Goal: Transaction & Acquisition: Purchase product/service

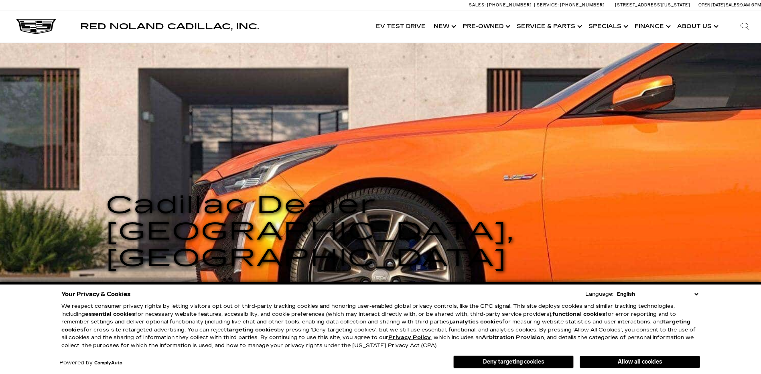
click at [513, 362] on button "Deny targeting cookies" at bounding box center [513, 361] width 120 height 13
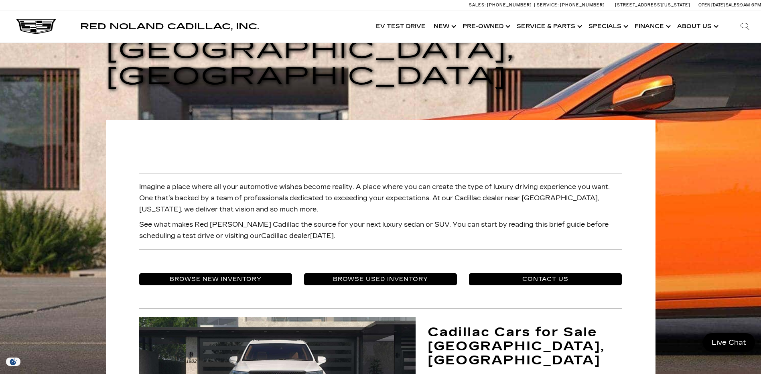
scroll to position [241, 0]
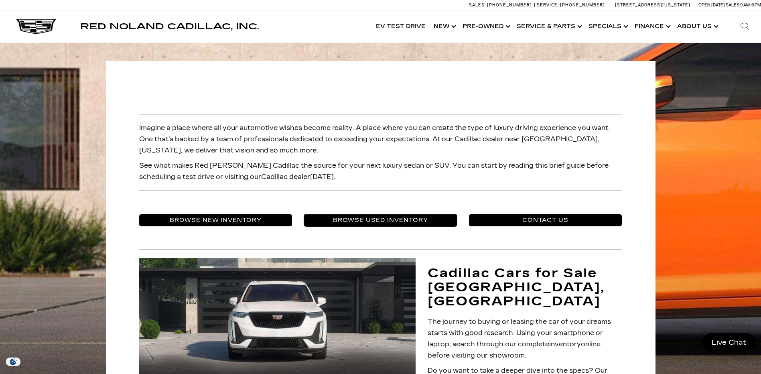
click at [393, 214] on link "Browse Used Inventory" at bounding box center [380, 220] width 153 height 12
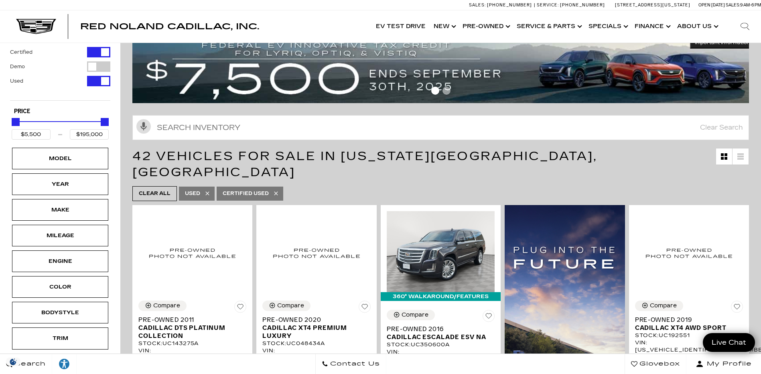
scroll to position [40, 0]
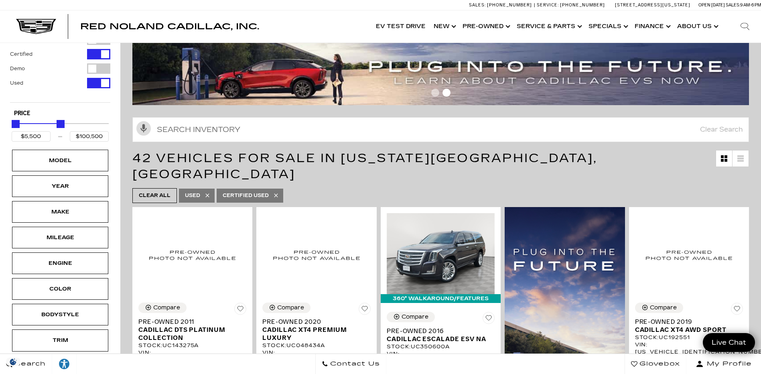
type input "$99,500"
drag, startPoint x: 104, startPoint y: 122, endPoint x: 59, endPoint y: 130, distance: 45.6
click at [59, 130] on div "Price" at bounding box center [60, 124] width 97 height 14
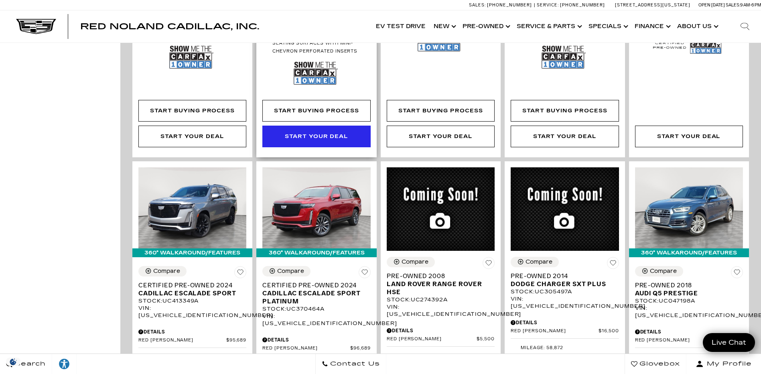
scroll to position [1203, 0]
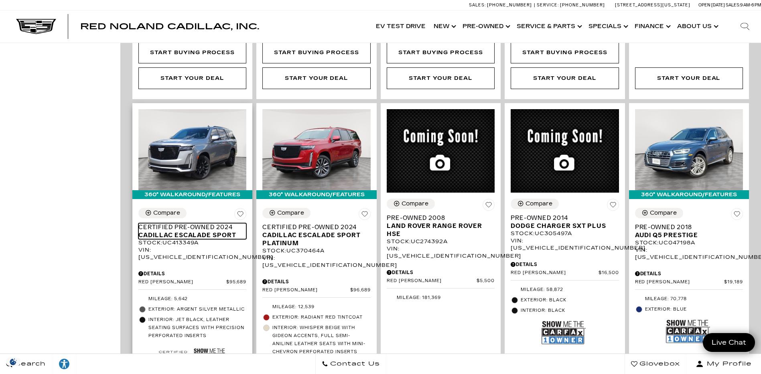
click at [184, 223] on span "Certified Pre-Owned 2024" at bounding box center [189, 227] width 102 height 8
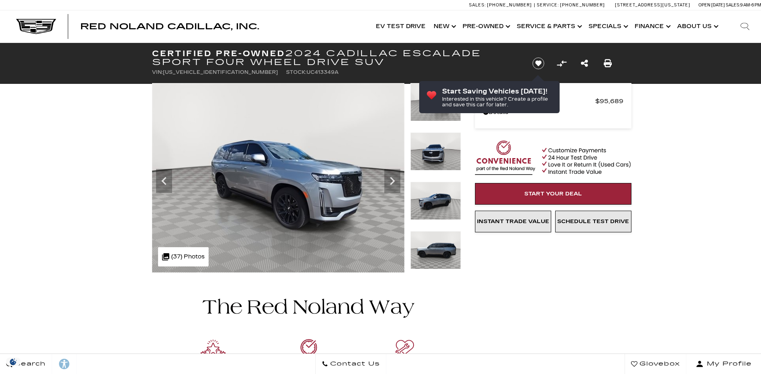
click at [393, 186] on icon "Next" at bounding box center [392, 181] width 16 height 16
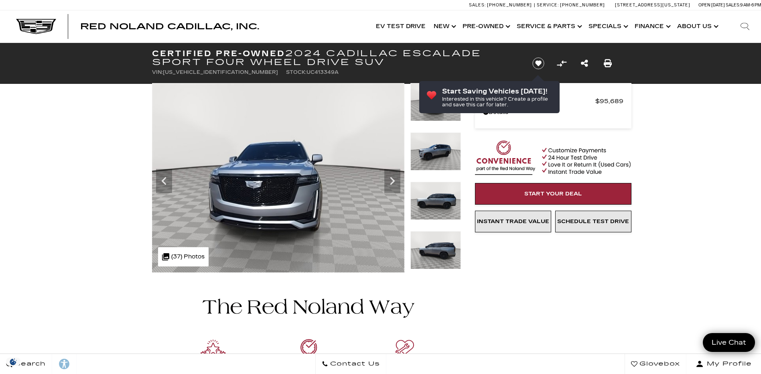
click at [393, 186] on icon "Next" at bounding box center [392, 181] width 16 height 16
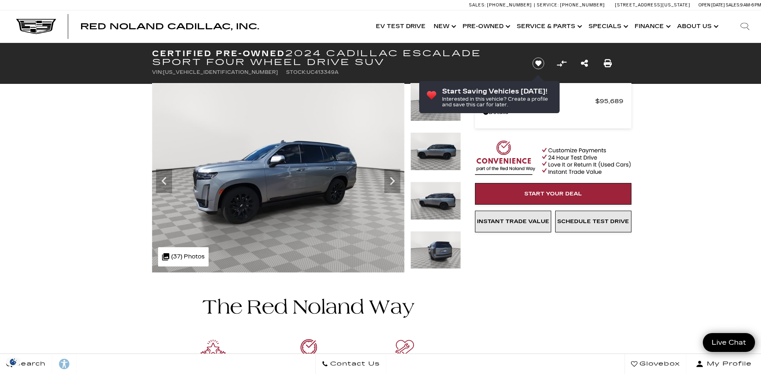
click at [393, 186] on icon "Next" at bounding box center [392, 181] width 16 height 16
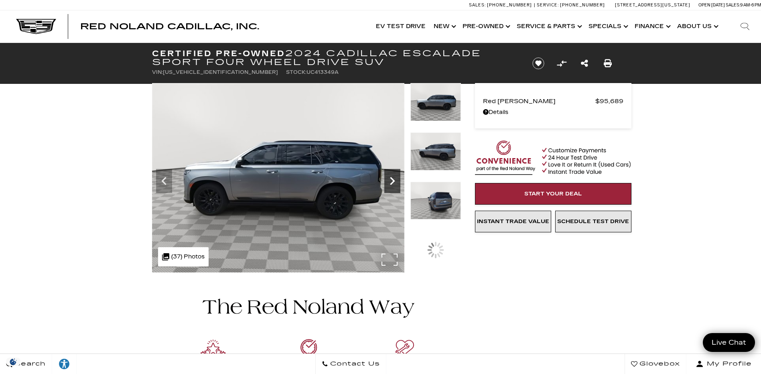
click at [393, 186] on icon "Next" at bounding box center [392, 181] width 16 height 16
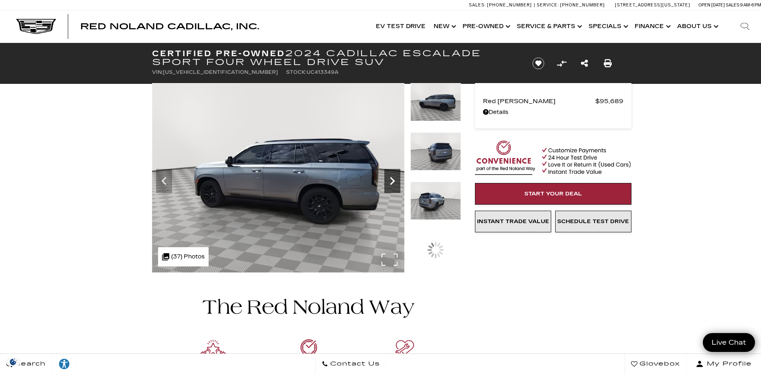
click at [393, 186] on icon "Next" at bounding box center [392, 181] width 16 height 16
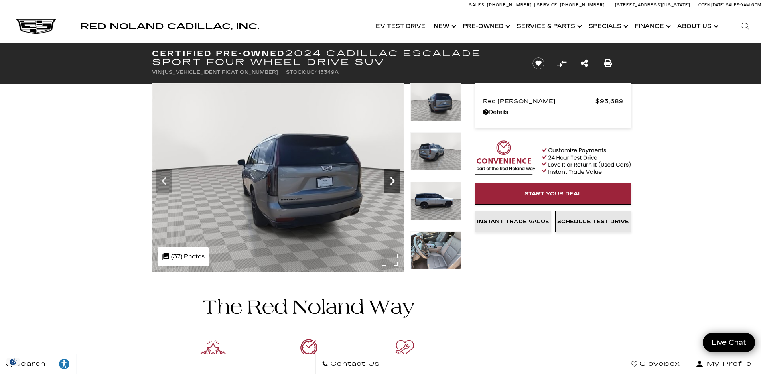
click at [393, 186] on icon "Next" at bounding box center [392, 181] width 16 height 16
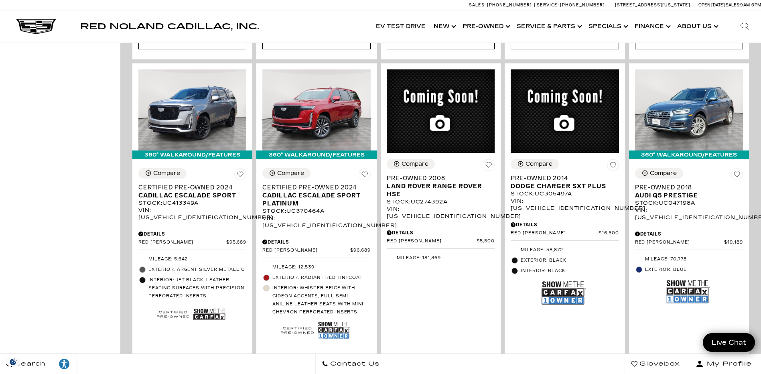
scroll to position [1163, 0]
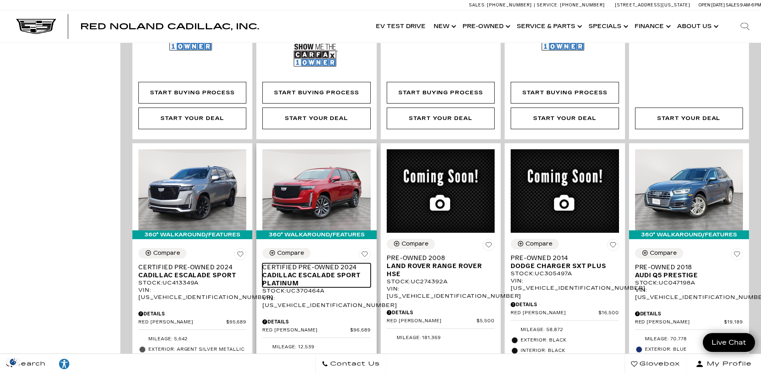
click at [289, 271] on span "Cadillac Escalade Sport Platinum" at bounding box center [313, 279] width 102 height 16
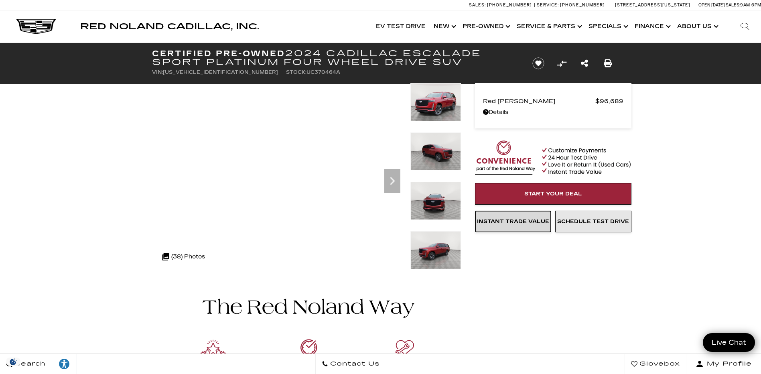
click at [510, 224] on span "Instant Trade Value" at bounding box center [513, 221] width 72 height 6
click at [189, 257] on div ".cls-1, .cls-3 { fill: #c50033; } .cls-1 { clip-rule: evenodd; } .cls-2 { clip-…" at bounding box center [183, 256] width 51 height 19
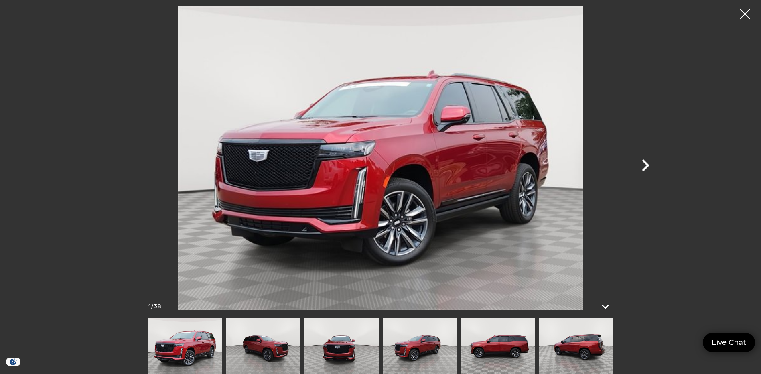
click at [639, 160] on icon "Next" at bounding box center [645, 165] width 24 height 24
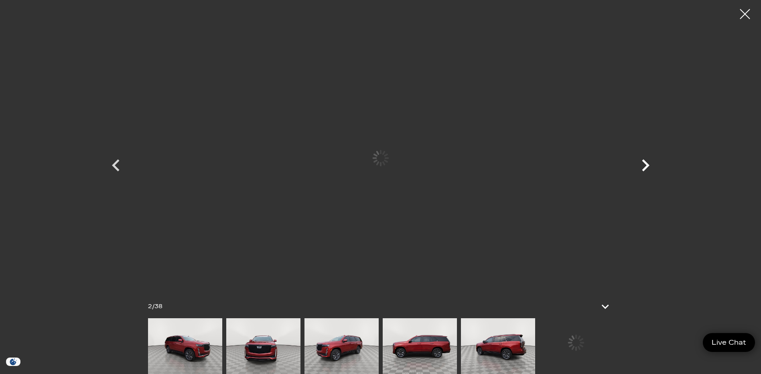
click at [642, 167] on icon "Next" at bounding box center [645, 165] width 24 height 24
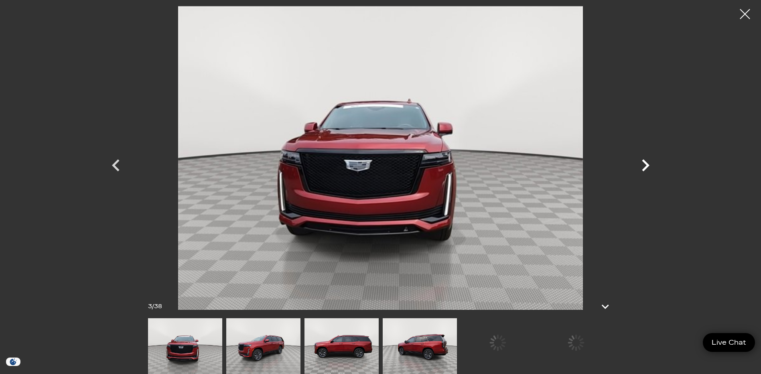
click at [642, 167] on icon "Next" at bounding box center [645, 165] width 24 height 24
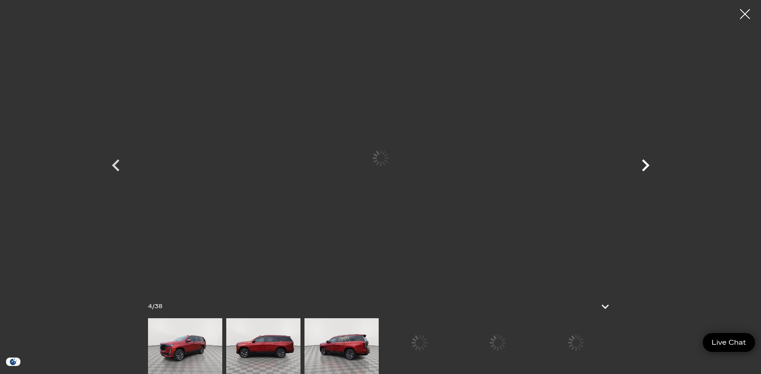
click at [642, 167] on icon "Next" at bounding box center [645, 165] width 24 height 24
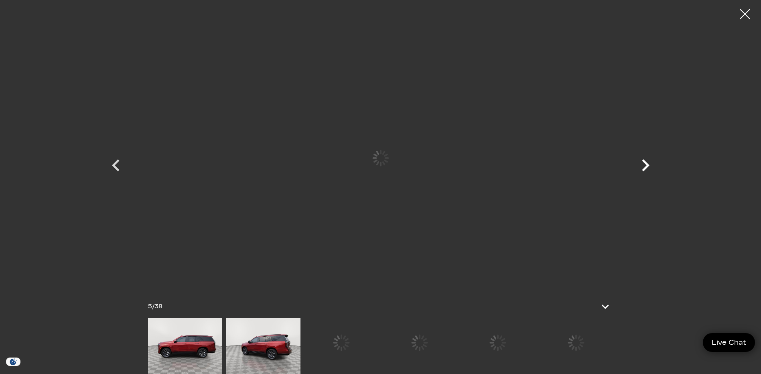
click at [642, 167] on icon "Next" at bounding box center [645, 165] width 24 height 24
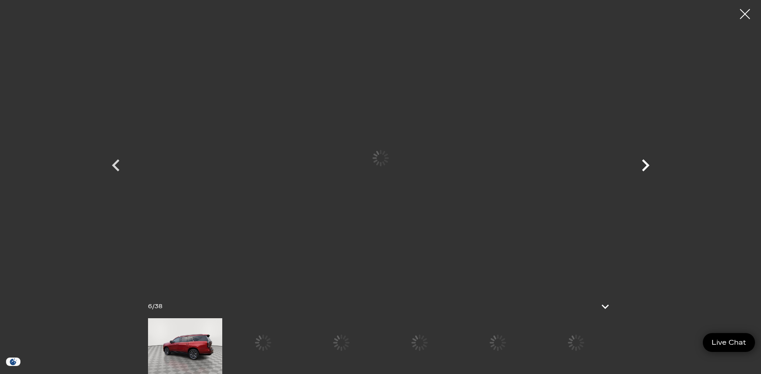
click at [642, 167] on icon "Next" at bounding box center [645, 165] width 24 height 24
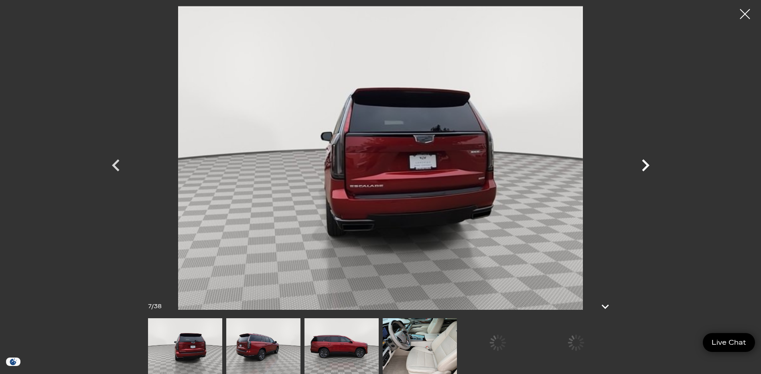
click at [642, 167] on icon "Next" at bounding box center [645, 165] width 24 height 24
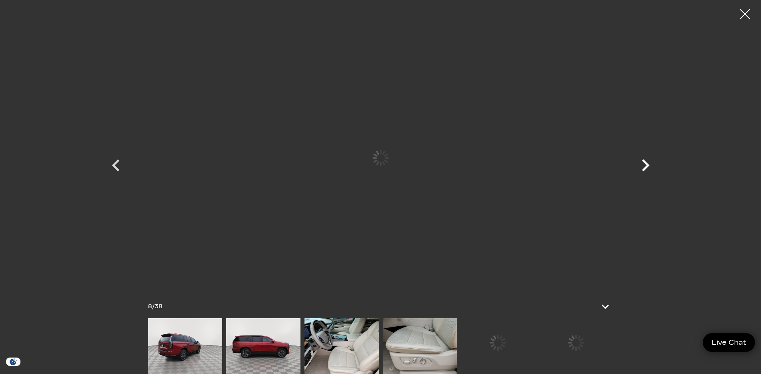
click at [642, 167] on icon "Next" at bounding box center [645, 165] width 24 height 24
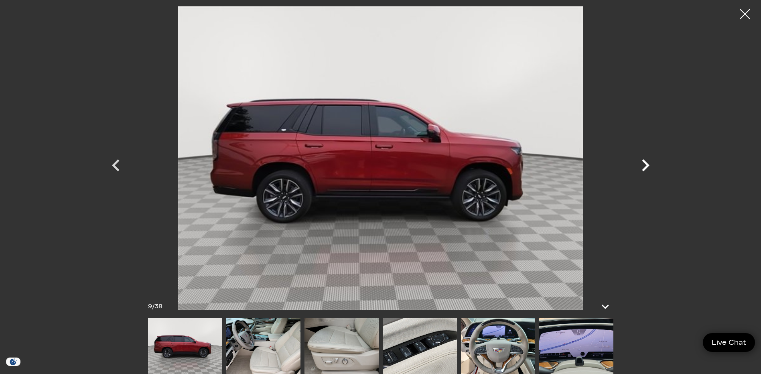
click at [642, 167] on icon "Next" at bounding box center [645, 165] width 24 height 24
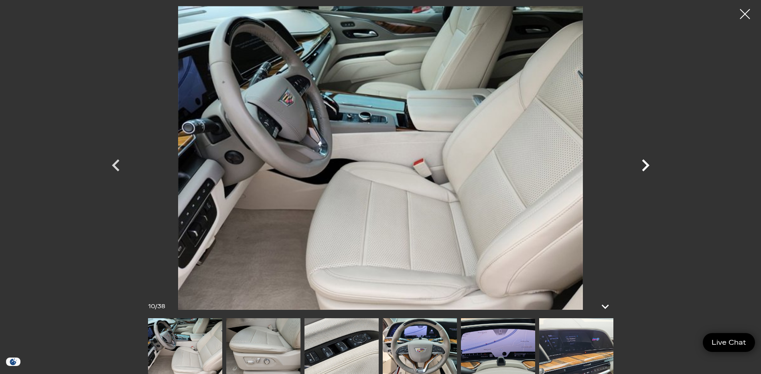
click at [642, 167] on icon "Next" at bounding box center [645, 165] width 24 height 24
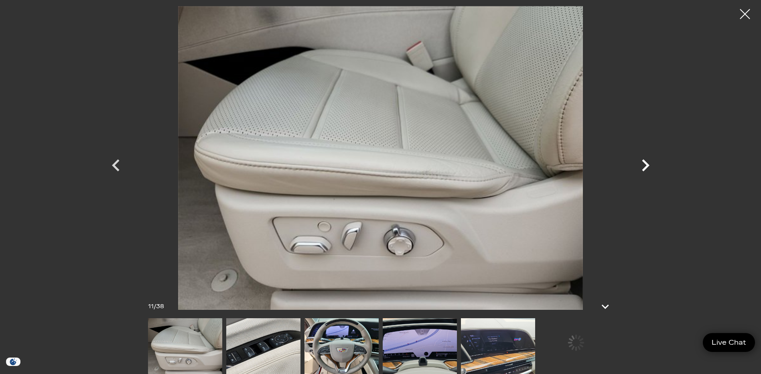
click at [642, 167] on icon "Next" at bounding box center [645, 165] width 24 height 24
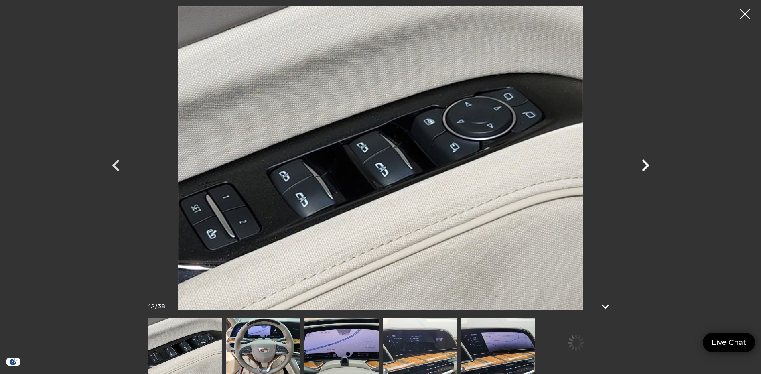
click at [642, 167] on icon "Next" at bounding box center [645, 165] width 24 height 24
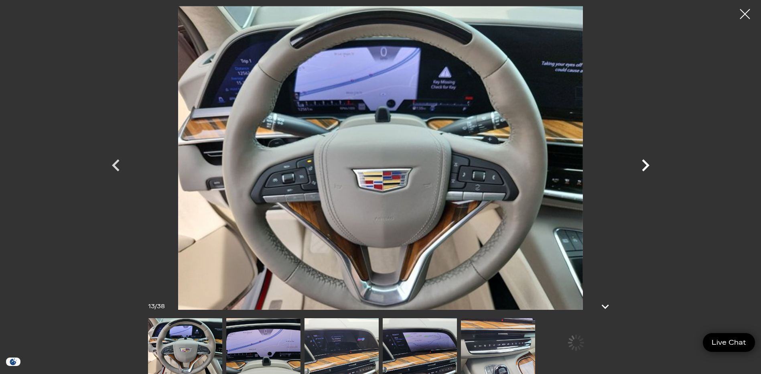
click at [642, 167] on icon "Next" at bounding box center [645, 165] width 24 height 24
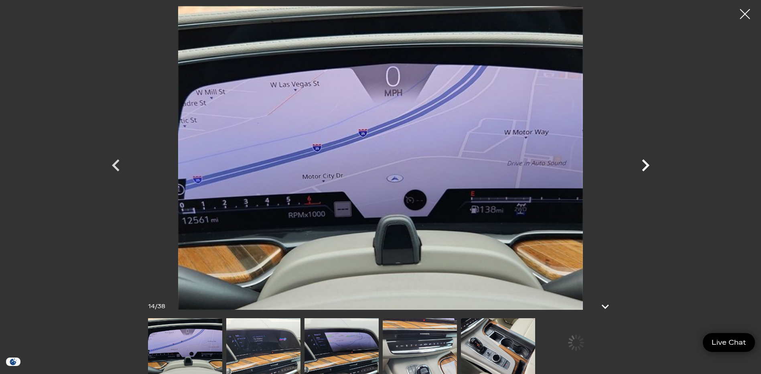
click at [642, 167] on icon "Next" at bounding box center [645, 165] width 24 height 24
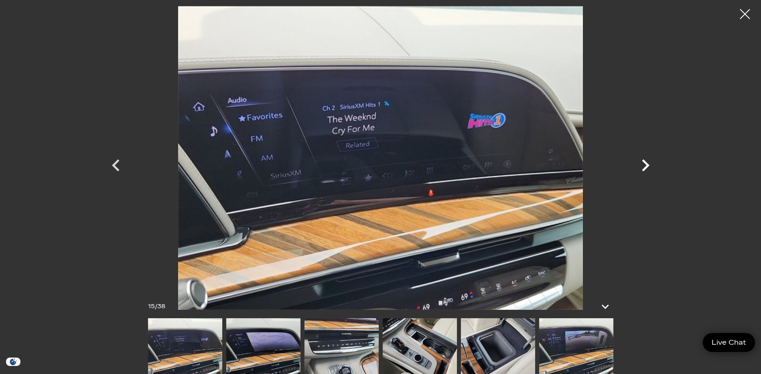
click at [642, 167] on icon "Next" at bounding box center [645, 165] width 24 height 24
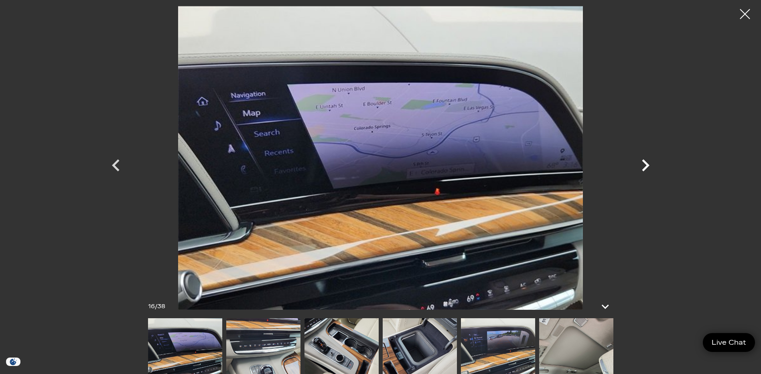
click at [642, 167] on icon "Next" at bounding box center [645, 165] width 24 height 24
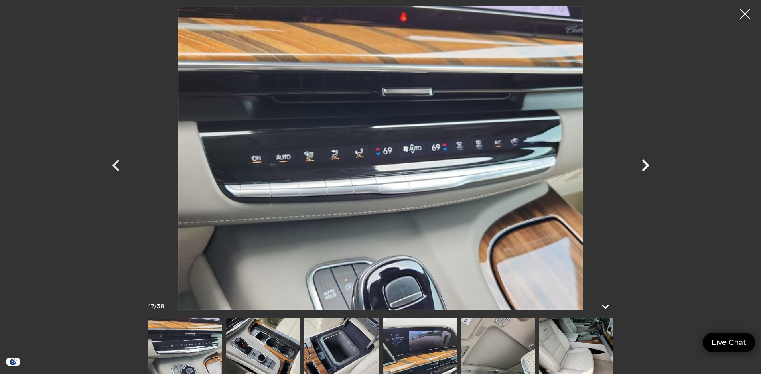
click at [642, 167] on icon "Next" at bounding box center [645, 165] width 24 height 24
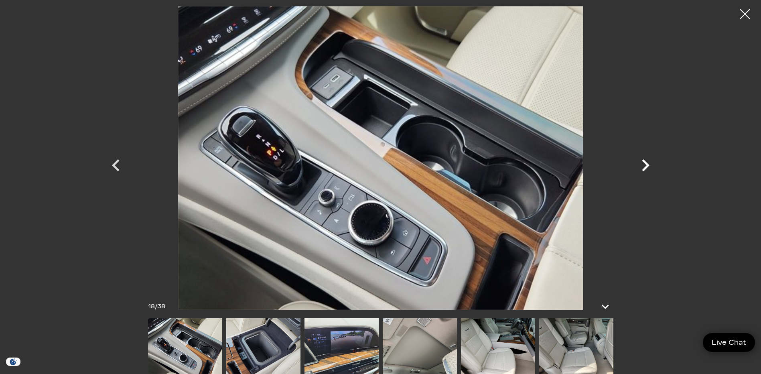
click at [642, 167] on icon "Next" at bounding box center [645, 165] width 24 height 24
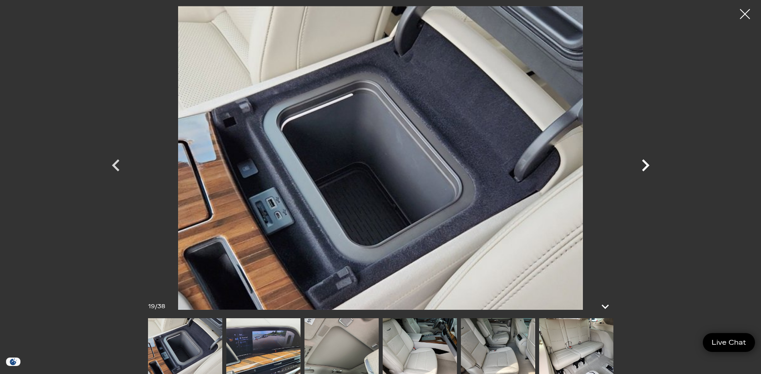
click at [642, 167] on icon "Next" at bounding box center [645, 165] width 24 height 24
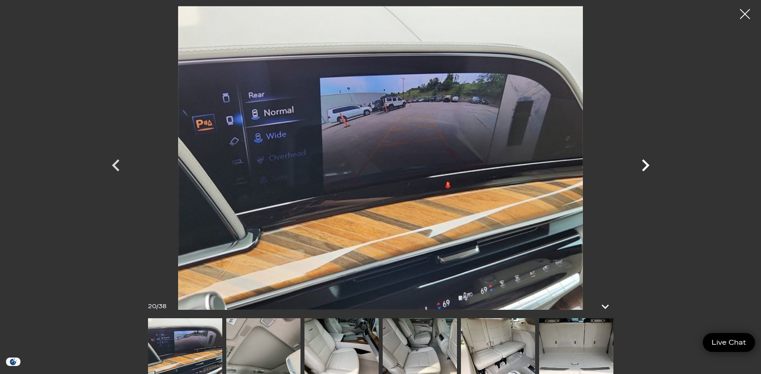
click at [642, 167] on icon "Next" at bounding box center [645, 165] width 24 height 24
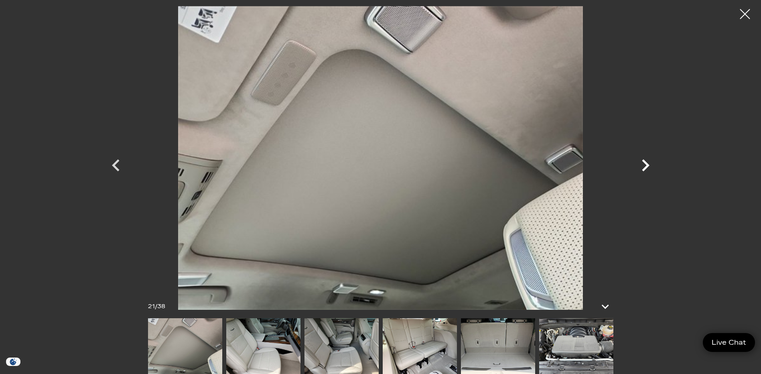
click at [642, 167] on icon "Next" at bounding box center [645, 165] width 24 height 24
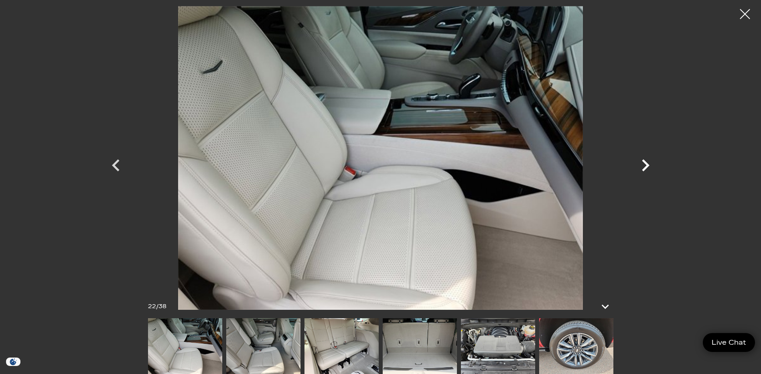
click at [642, 167] on icon "Next" at bounding box center [645, 165] width 24 height 24
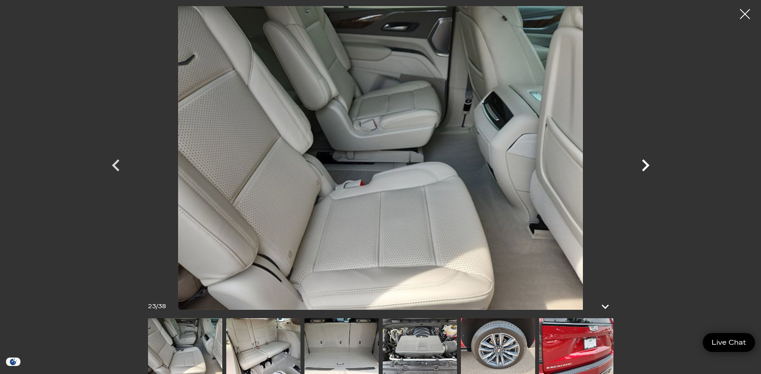
click at [642, 167] on icon "Next" at bounding box center [645, 165] width 24 height 24
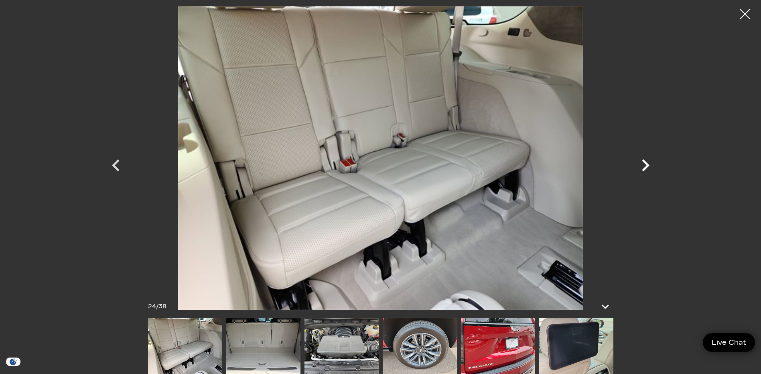
click at [642, 167] on icon "Next" at bounding box center [645, 165] width 24 height 24
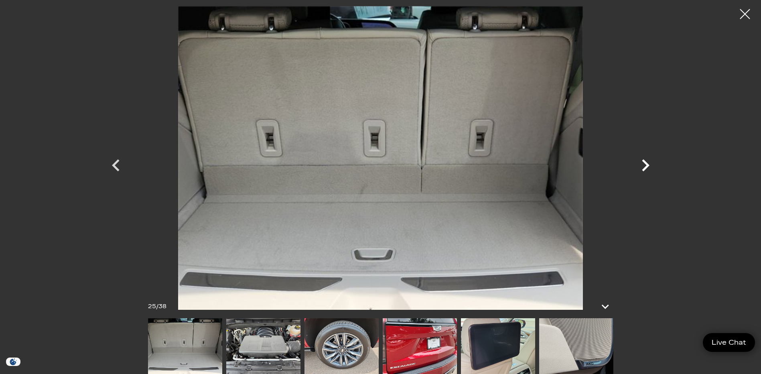
click at [642, 167] on icon "Next" at bounding box center [645, 165] width 24 height 24
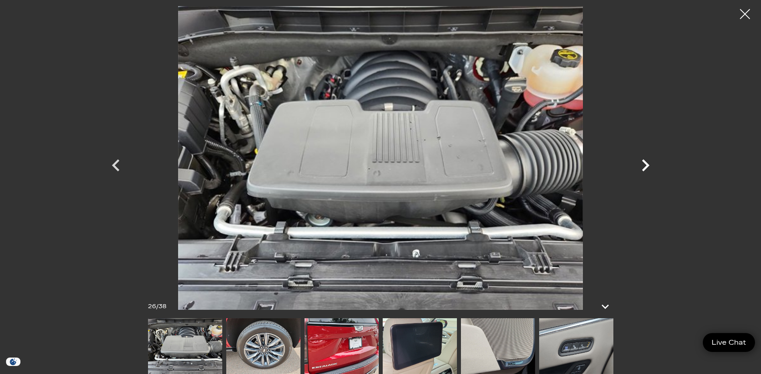
click at [641, 168] on icon "Next" at bounding box center [645, 165] width 24 height 24
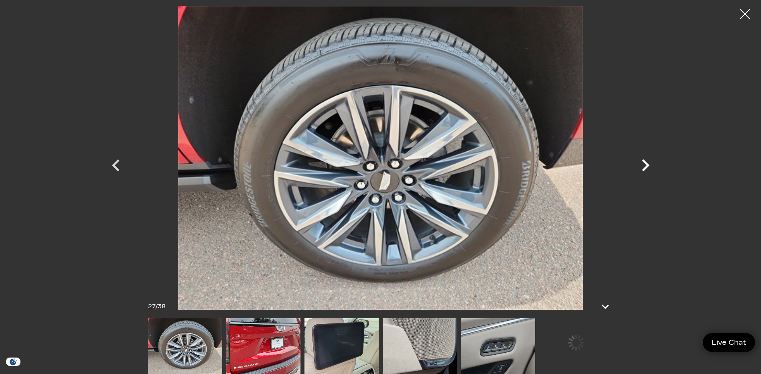
click at [641, 168] on icon "Next" at bounding box center [645, 165] width 24 height 24
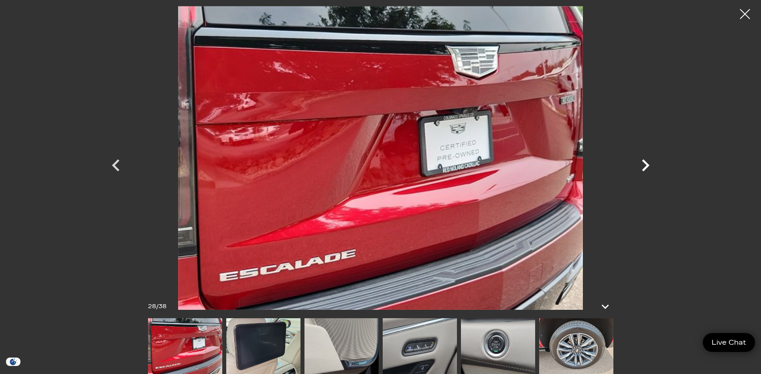
click at [641, 168] on icon "Next" at bounding box center [645, 165] width 24 height 24
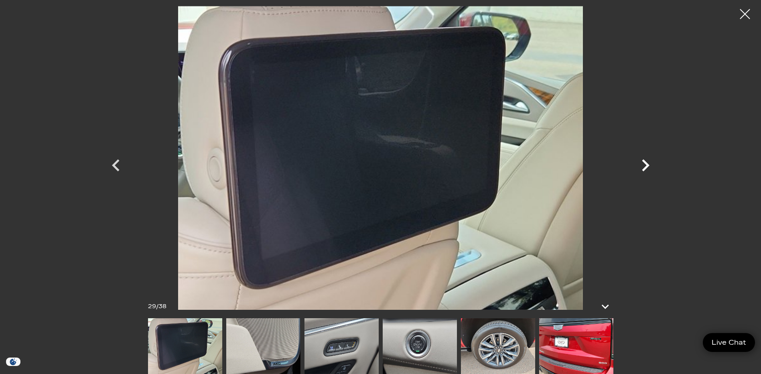
click at [641, 168] on icon "Next" at bounding box center [645, 165] width 24 height 24
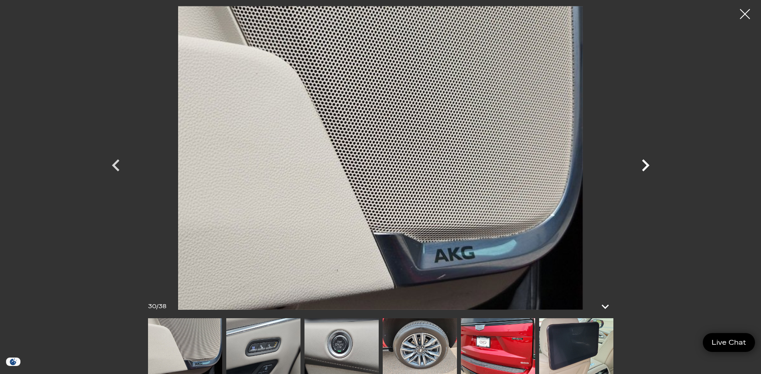
click at [641, 168] on icon "Next" at bounding box center [645, 165] width 24 height 24
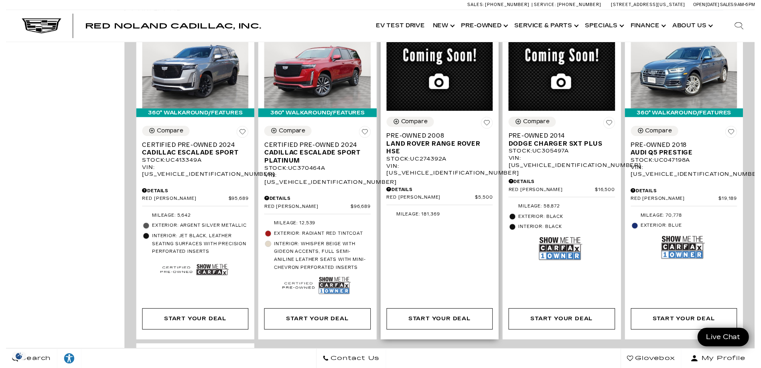
scroll to position [1203, 0]
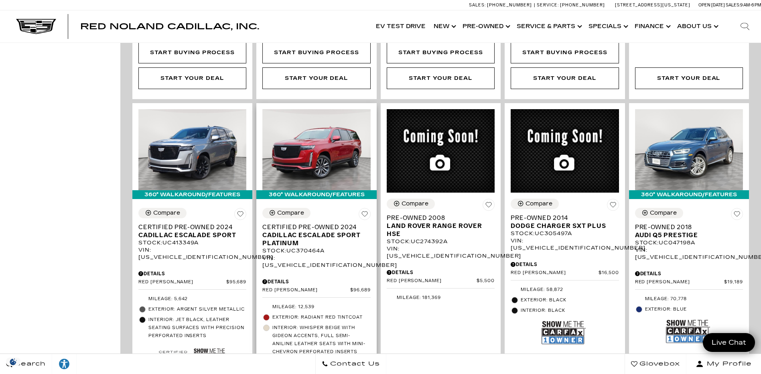
click at [366, 212] on icon at bounding box center [365, 214] width 6 height 5
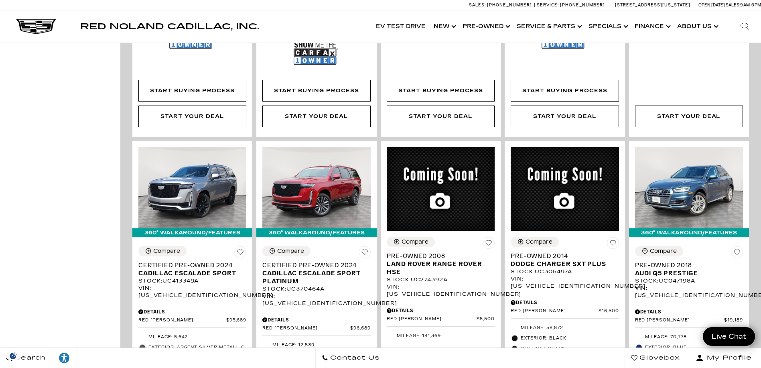
scroll to position [1083, 0]
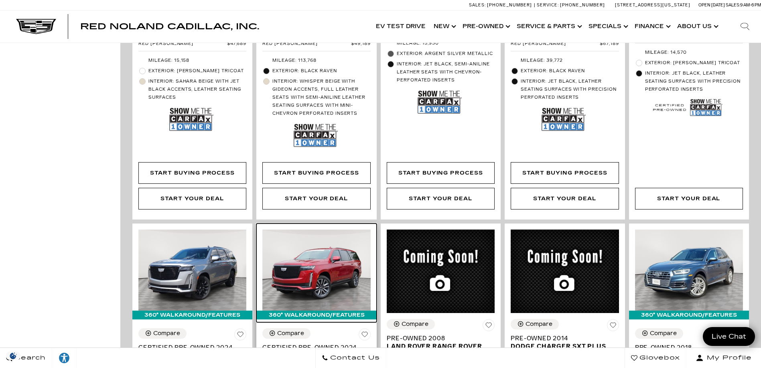
click at [319, 252] on img at bounding box center [316, 269] width 108 height 81
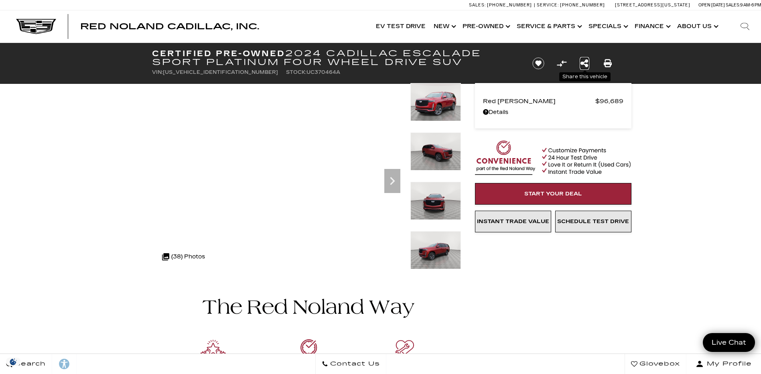
click at [585, 63] on icon "Share this Certified Pre-Owned 2024 Cadillac Escalade Sport Platinum Four Wheel…" at bounding box center [584, 63] width 8 height 9
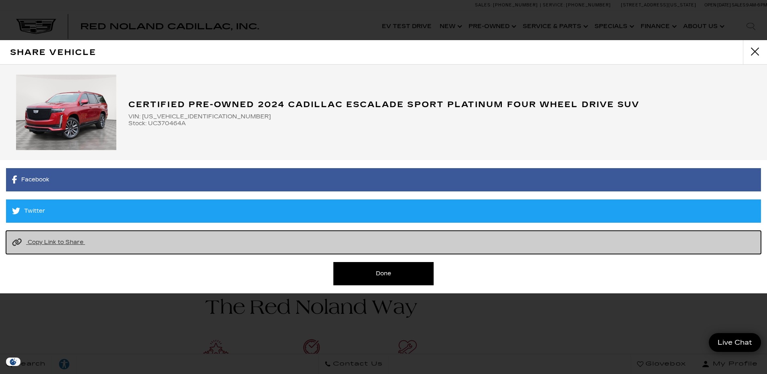
click at [72, 243] on span "Copy Link to Share" at bounding box center [56, 242] width 56 height 7
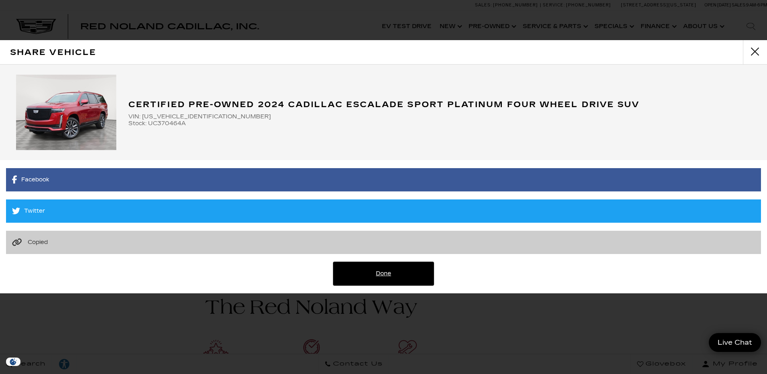
click at [373, 272] on link "Done" at bounding box center [383, 273] width 100 height 23
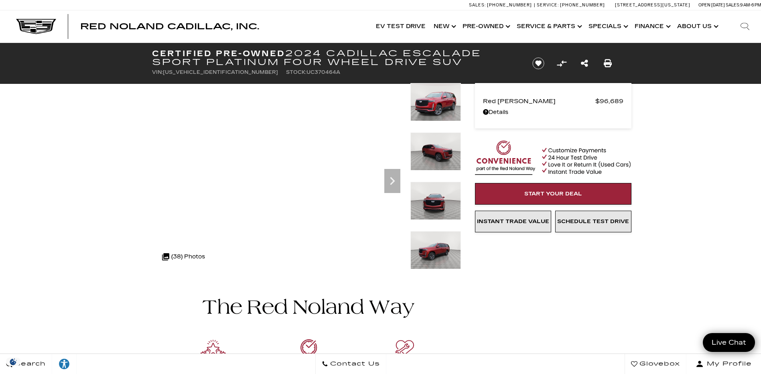
click at [201, 288] on img at bounding box center [306, 366] width 309 height 188
click at [224, 252] on div ".cls-1, .cls-3 { fill: #c50033; } .cls-1 { clip-rule: evenodd; } .cls-2 { clip-…" at bounding box center [193, 256] width 71 height 19
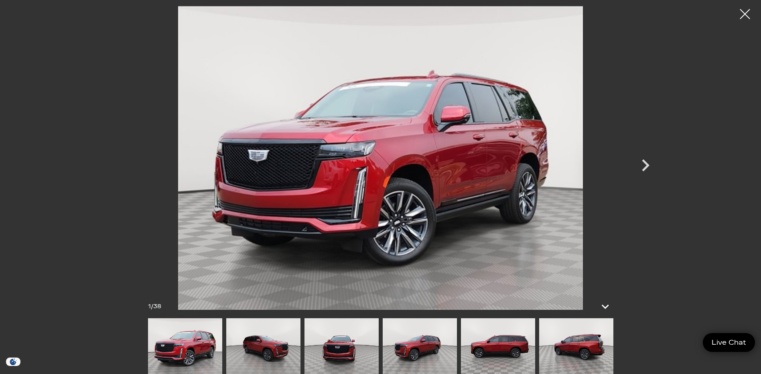
scroll to position [200, 0]
click at [648, 165] on icon "Next" at bounding box center [646, 165] width 8 height 12
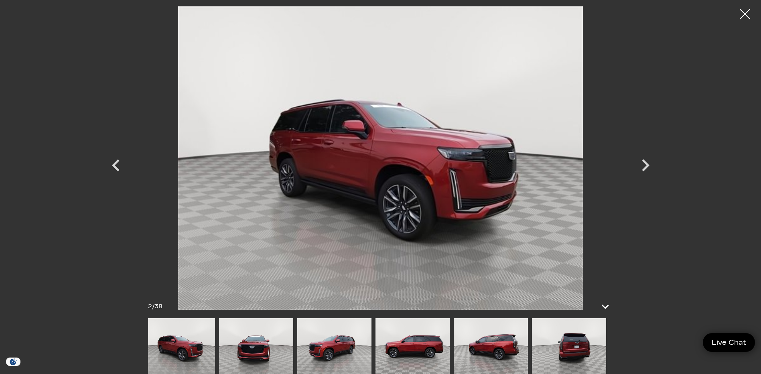
click at [294, 329] on div at bounding box center [380, 346] width 465 height 56
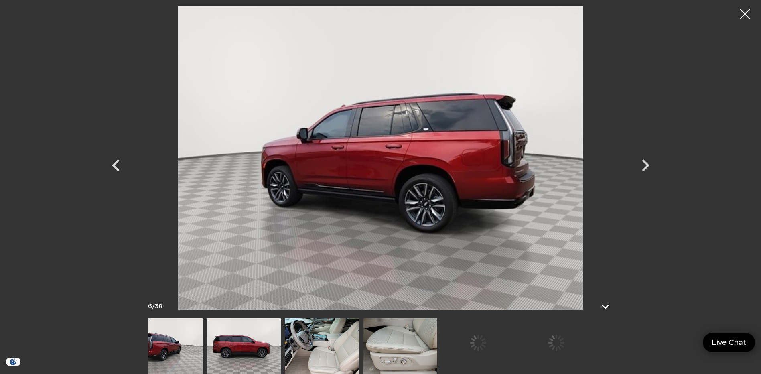
click at [303, 345] on img at bounding box center [322, 346] width 74 height 56
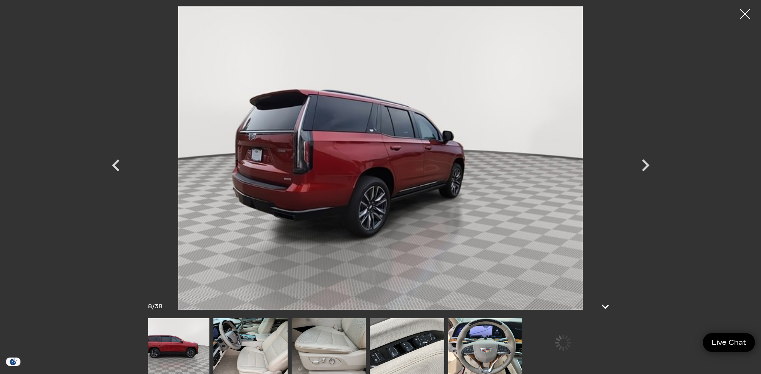
click at [370, 351] on img at bounding box center [407, 346] width 74 height 56
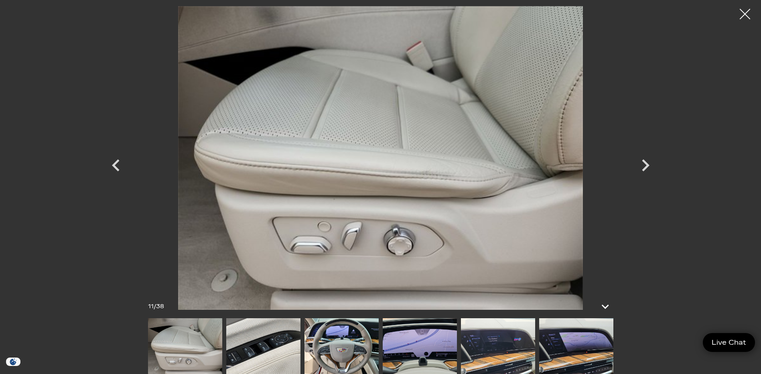
click at [745, 17] on div at bounding box center [744, 14] width 21 height 21
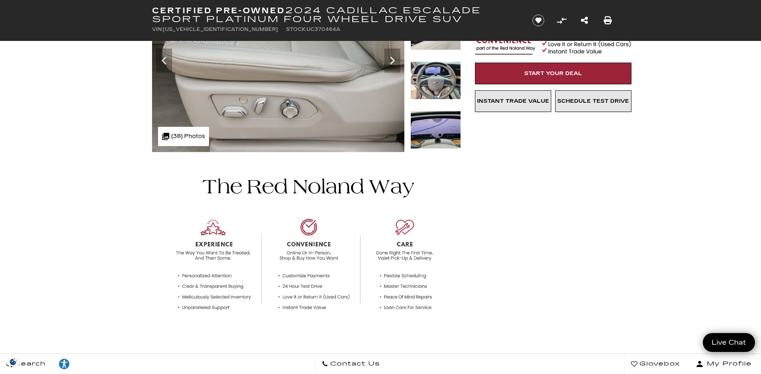
scroll to position [0, 0]
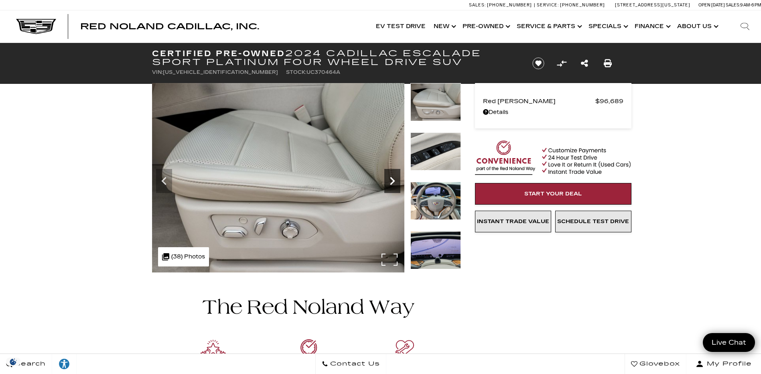
click at [394, 181] on icon "Next" at bounding box center [392, 181] width 5 height 8
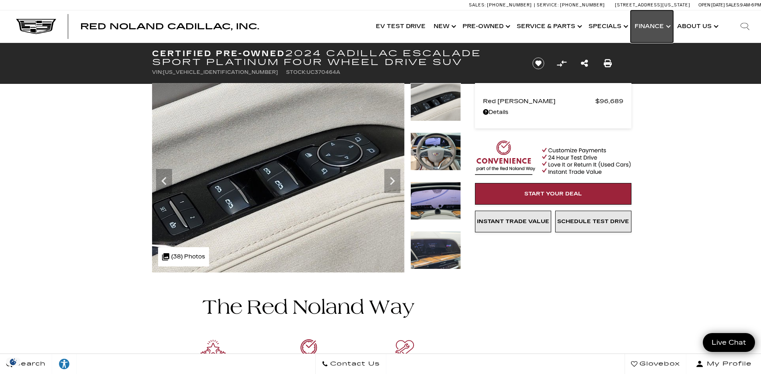
click at [665, 24] on link "Show Finance" at bounding box center [651, 26] width 43 height 32
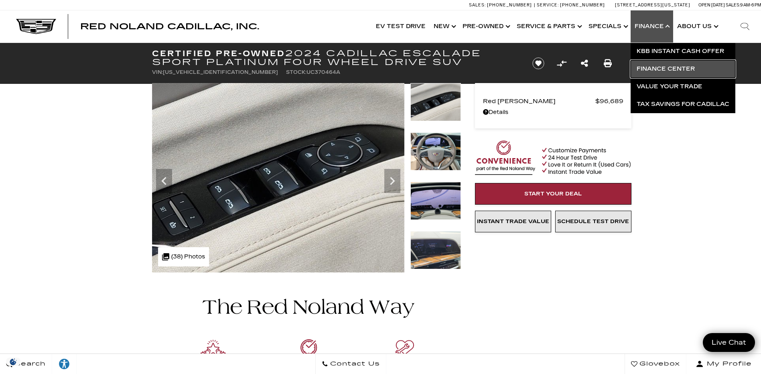
click at [673, 67] on link "Finance Center" at bounding box center [682, 69] width 105 height 18
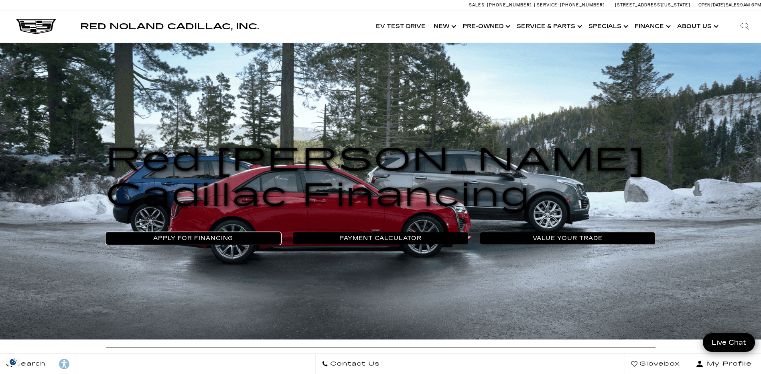
click at [199, 237] on link "Apply For Financing" at bounding box center [193, 238] width 175 height 12
